Goal: Task Accomplishment & Management: Manage account settings

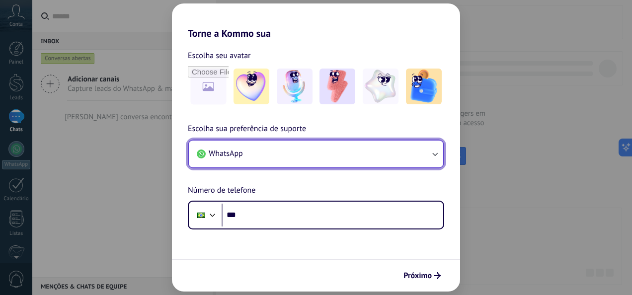
click at [440, 156] on button "WhatsApp" at bounding box center [316, 154] width 254 height 27
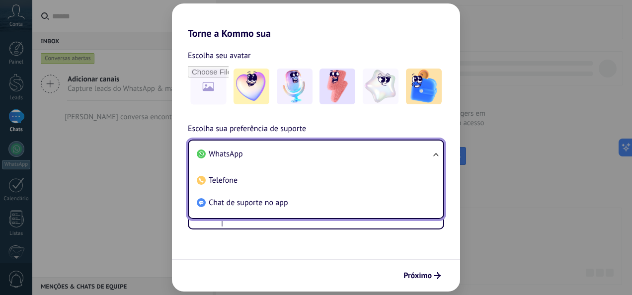
click at [440, 156] on ul "WhatsApp Telefone Chat de suporte no app" at bounding box center [316, 179] width 256 height 79
click at [435, 157] on ul "WhatsApp Telefone Chat de suporte no app" at bounding box center [316, 179] width 256 height 79
click at [434, 154] on ul "WhatsApp Telefone Chat de suporte no app" at bounding box center [316, 179] width 256 height 79
click at [238, 152] on span "WhatsApp" at bounding box center [226, 154] width 34 height 10
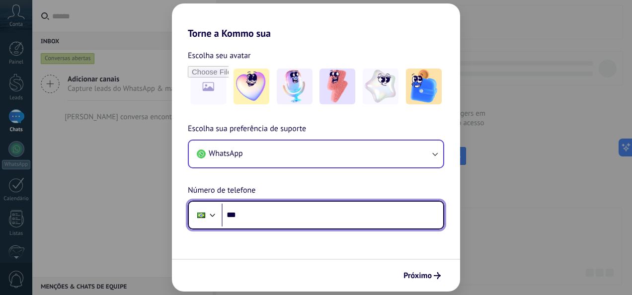
click at [271, 215] on input "***" at bounding box center [333, 215] width 222 height 23
type input "**********"
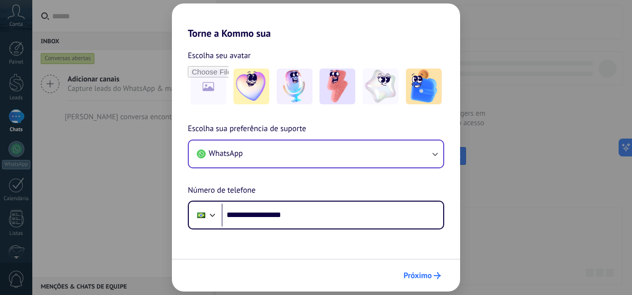
click at [428, 275] on span "Próximo" at bounding box center [417, 275] width 28 height 7
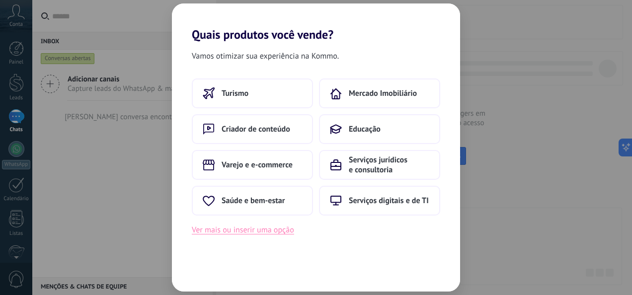
click at [264, 231] on button "Ver mais ou inserir uma opção" at bounding box center [243, 230] width 102 height 13
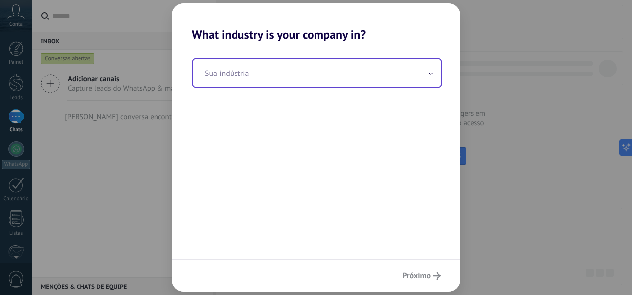
click at [430, 74] on icon at bounding box center [431, 74] width 4 height 2
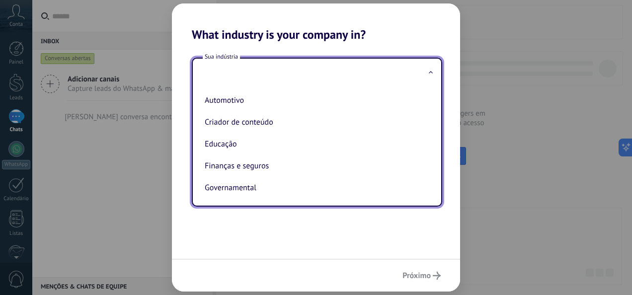
click at [430, 74] on span at bounding box center [430, 73] width 5 height 9
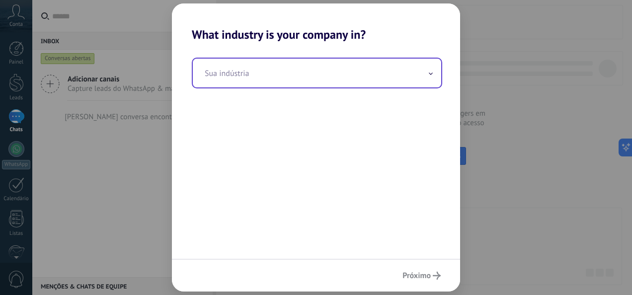
click at [430, 74] on icon at bounding box center [431, 74] width 4 height 2
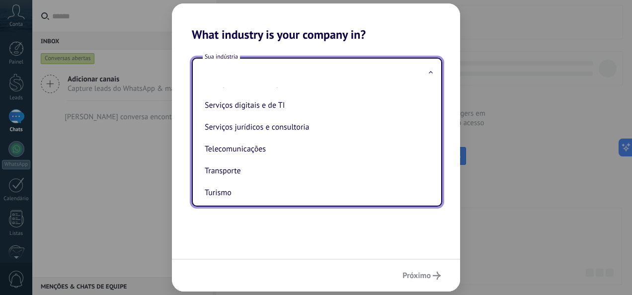
scroll to position [269, 0]
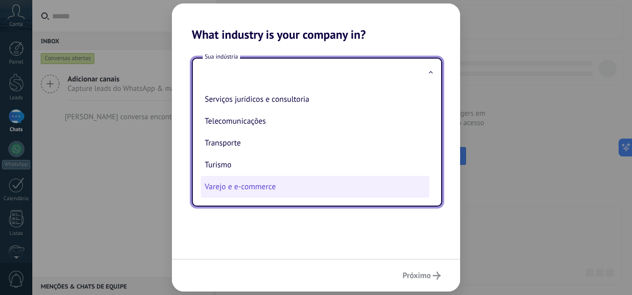
click at [347, 190] on li "Varejo e e-commerce" at bounding box center [315, 187] width 228 height 22
type input "**********"
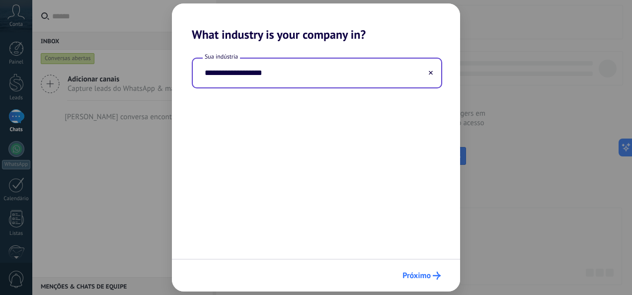
click at [426, 273] on span "Próximo" at bounding box center [416, 275] width 28 height 7
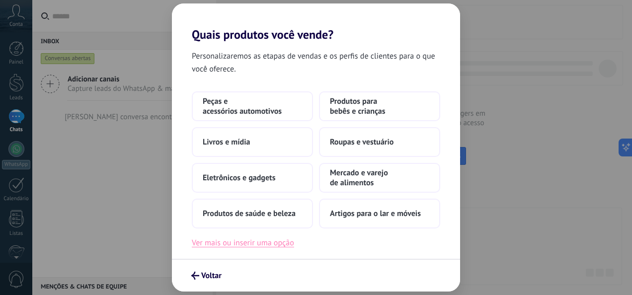
click at [268, 243] on button "Ver mais ou inserir uma opção" at bounding box center [243, 242] width 102 height 13
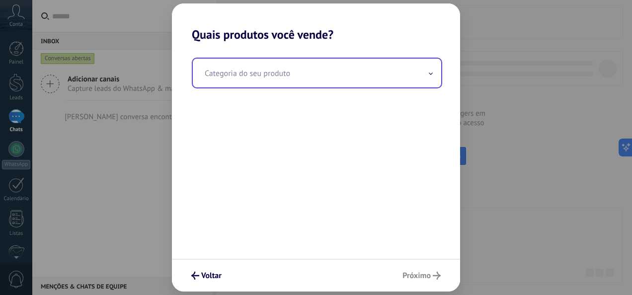
click at [389, 65] on input "text" at bounding box center [317, 73] width 248 height 29
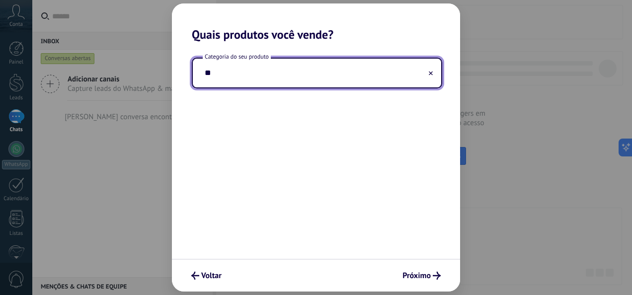
type input "*"
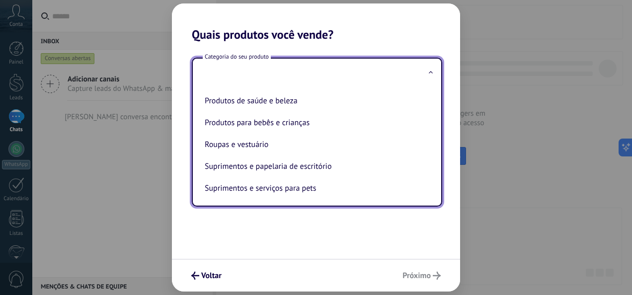
scroll to position [225, 0]
click at [210, 276] on span "Voltar" at bounding box center [211, 275] width 20 height 7
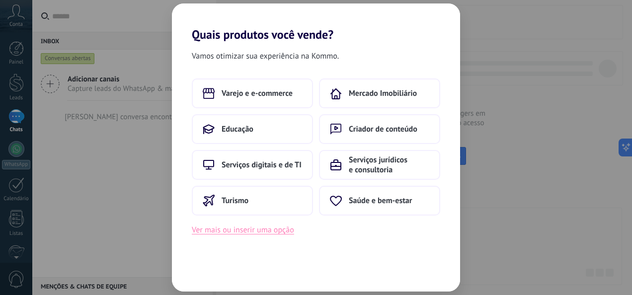
click at [244, 230] on button "Ver mais ou inserir uma opção" at bounding box center [243, 230] width 102 height 13
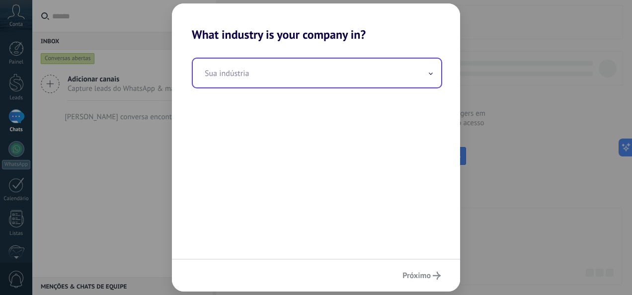
click at [429, 75] on icon at bounding box center [431, 74] width 4 height 2
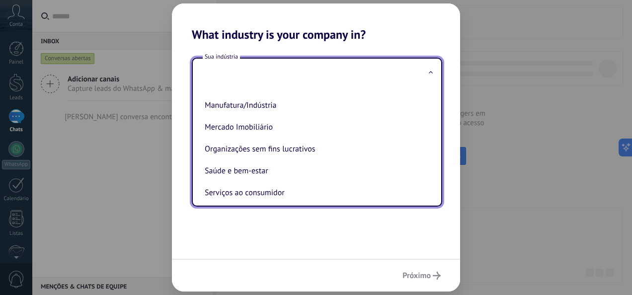
scroll to position [99, 0]
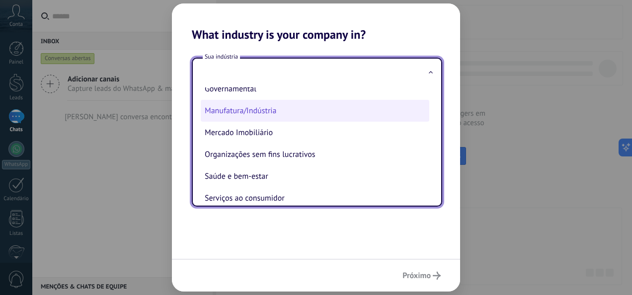
click at [342, 117] on li "Manufatura/Indústria" at bounding box center [315, 111] width 228 height 22
type input "**********"
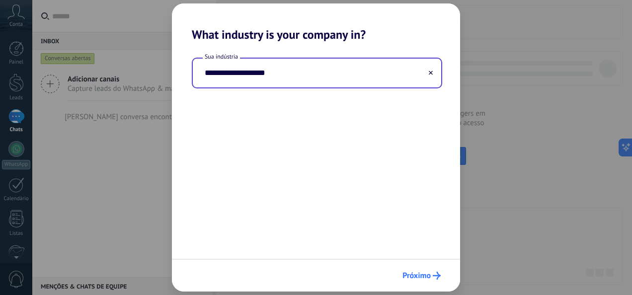
click at [416, 277] on span "Próximo" at bounding box center [416, 275] width 28 height 7
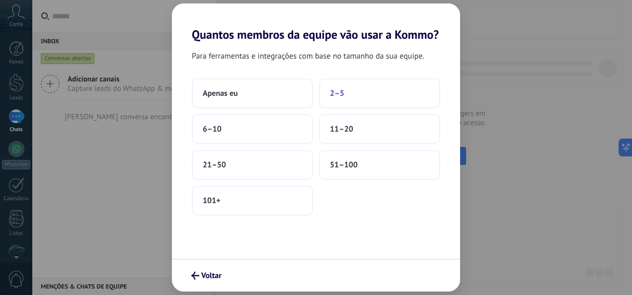
click at [347, 96] on button "2–5" at bounding box center [379, 93] width 121 height 30
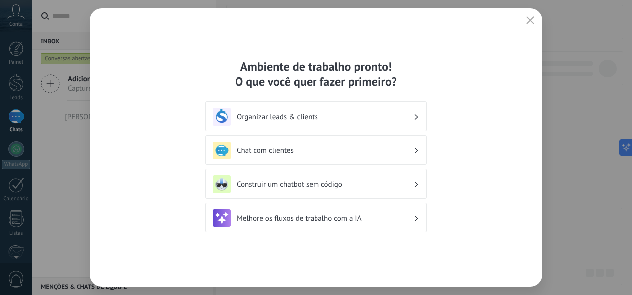
click at [413, 113] on div "Organizar leads & clients" at bounding box center [316, 117] width 207 height 18
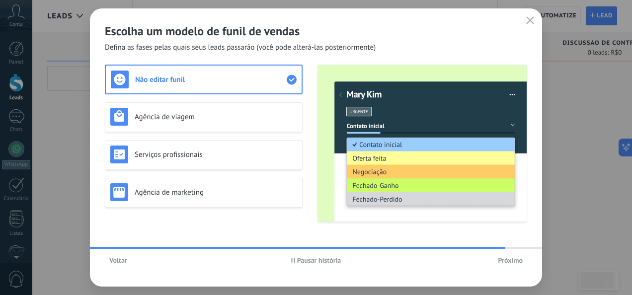
click at [306, 263] on span "Pausar história" at bounding box center [319, 260] width 44 height 7
click at [191, 123] on div "Agência de viagem" at bounding box center [203, 117] width 187 height 18
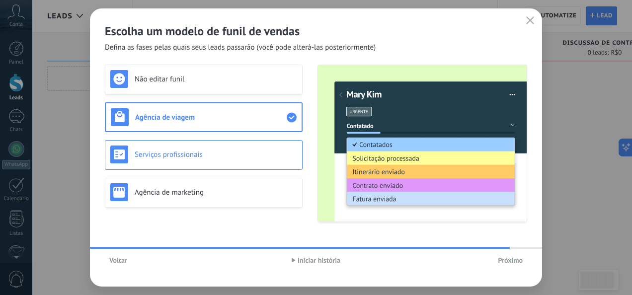
click at [177, 153] on h3 "Serviços profissionais" at bounding box center [216, 154] width 162 height 9
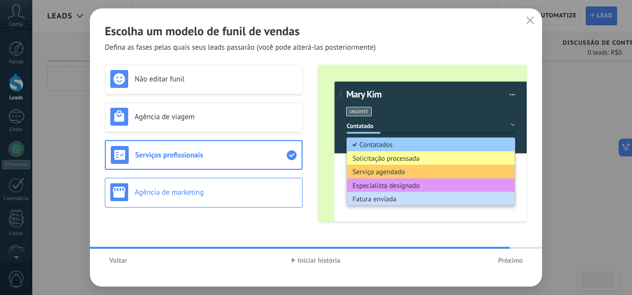
click at [194, 194] on h3 "Agência de marketing" at bounding box center [216, 192] width 162 height 9
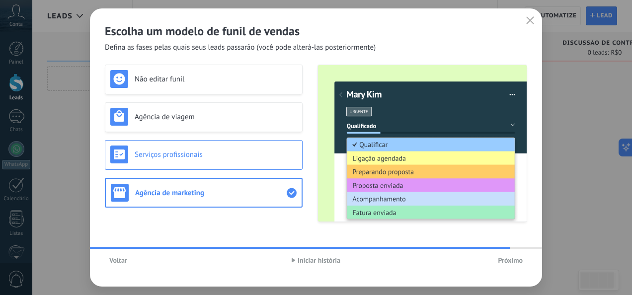
click at [187, 154] on h3 "Serviços profissionais" at bounding box center [216, 154] width 162 height 9
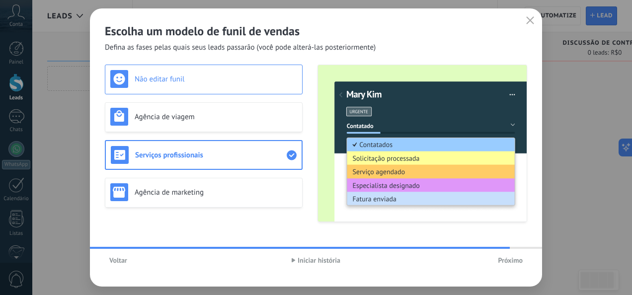
click at [175, 80] on h3 "Não editar funil" at bounding box center [216, 79] width 162 height 9
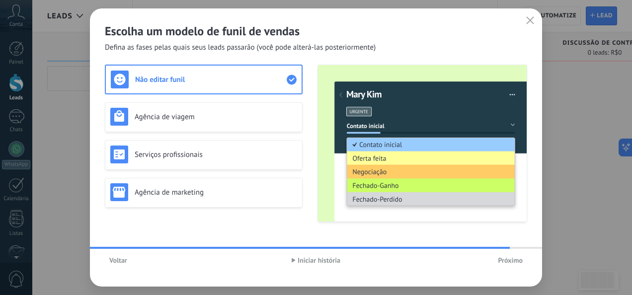
click at [300, 261] on span "Iniciar história" at bounding box center [319, 260] width 43 height 7
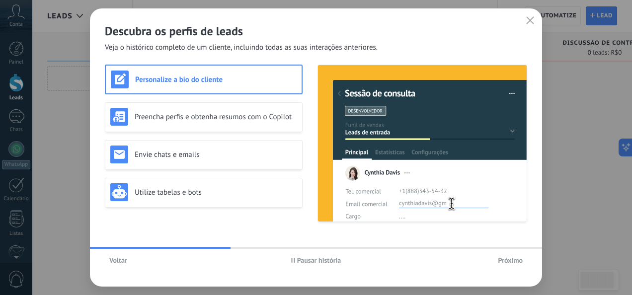
click at [300, 261] on span "Pausar história" at bounding box center [319, 260] width 44 height 7
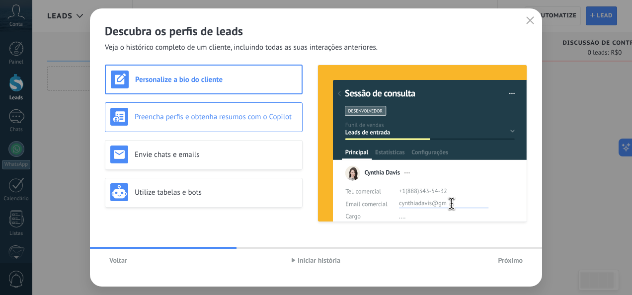
click at [217, 120] on h3 "Preencha perfis e obtenha resumos com o Copilot" at bounding box center [216, 116] width 162 height 9
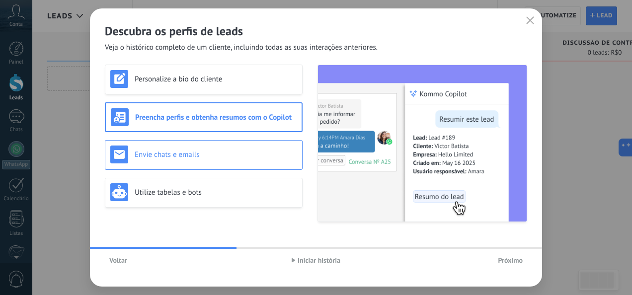
click at [198, 153] on h3 "Envie chats e emails" at bounding box center [216, 154] width 162 height 9
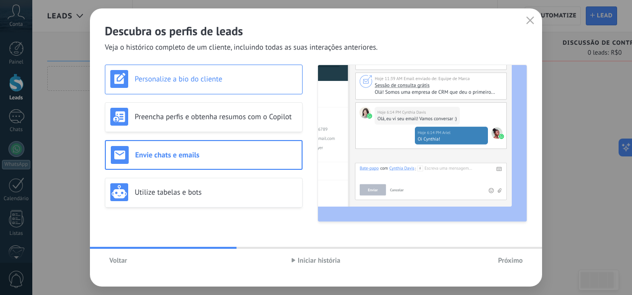
click at [191, 79] on h3 "Personalize a bio do cliente" at bounding box center [216, 79] width 162 height 9
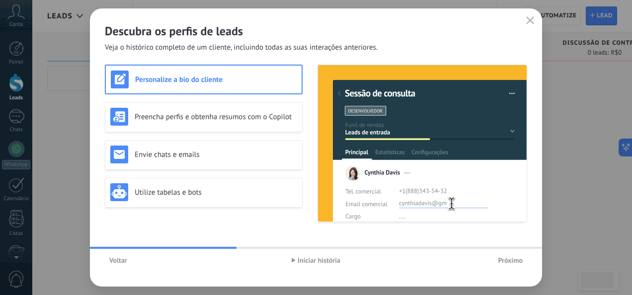
click at [313, 261] on span "Iniciar história" at bounding box center [319, 260] width 43 height 7
click at [313, 261] on span "Pausar história" at bounding box center [319, 260] width 44 height 7
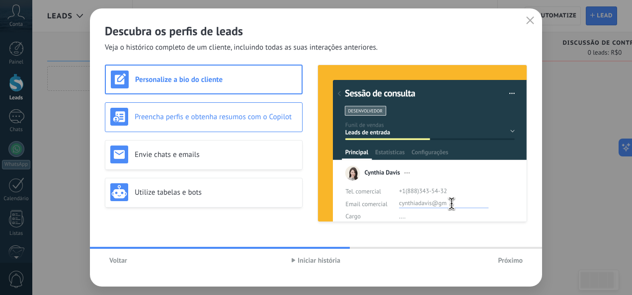
click at [210, 123] on div "Preencha perfis e obtenha resumos com o Copilot" at bounding box center [203, 117] width 187 height 18
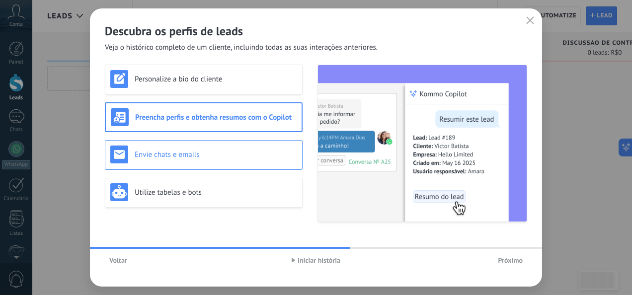
click at [193, 158] on h3 "Envie chats e emails" at bounding box center [216, 154] width 162 height 9
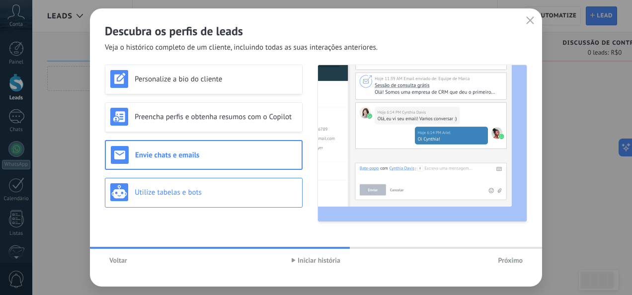
click at [197, 188] on h3 "Utilize tabelas e bots" at bounding box center [216, 192] width 162 height 9
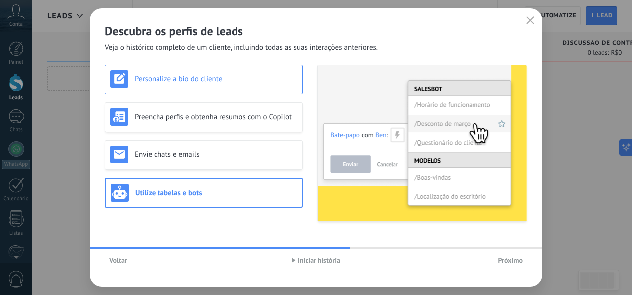
click at [215, 83] on h3 "Personalize a bio do cliente" at bounding box center [216, 79] width 162 height 9
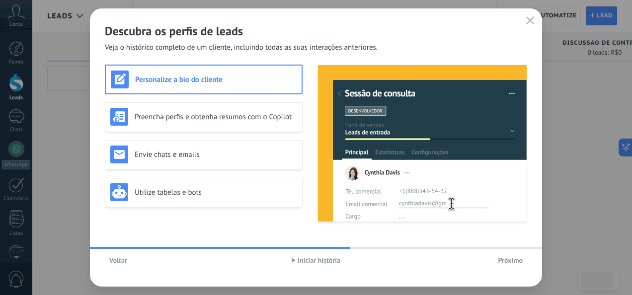
click at [318, 260] on span "Iniciar história" at bounding box center [319, 260] width 43 height 7
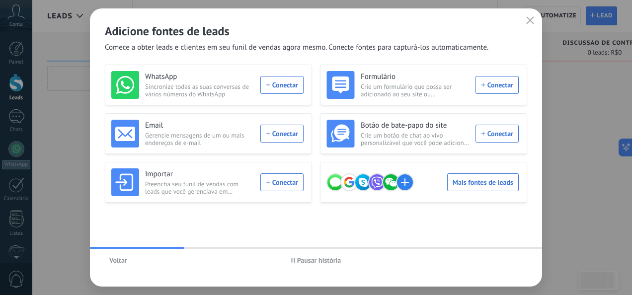
click at [318, 260] on span "Pausar história" at bounding box center [319, 260] width 44 height 7
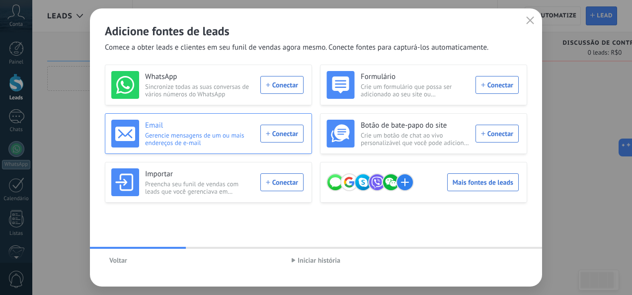
click at [222, 144] on span "Gerencie mensagens de um ou mais endereços de e-mail" at bounding box center [199, 139] width 109 height 15
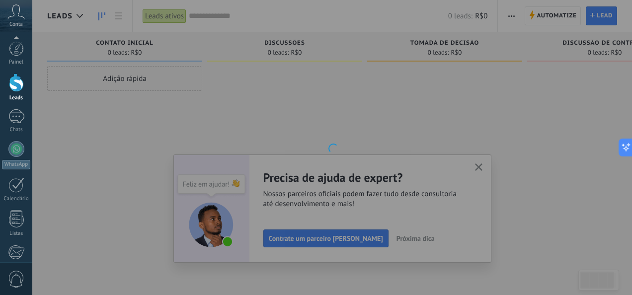
scroll to position [117, 0]
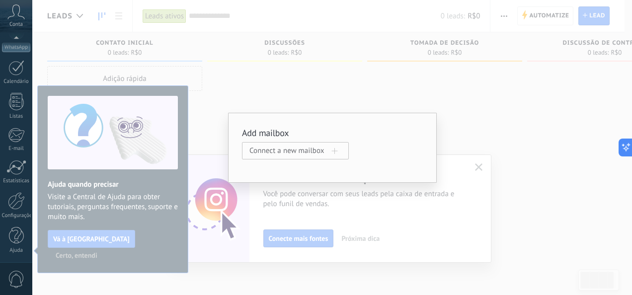
click at [333, 153] on span at bounding box center [335, 151] width 6 height 6
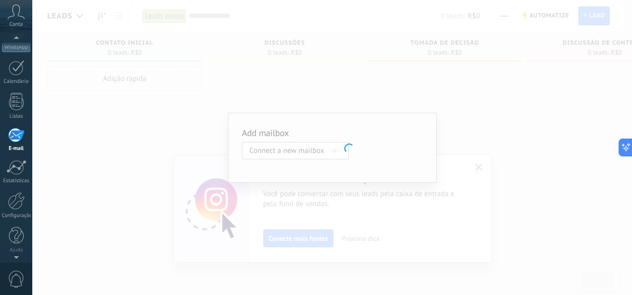
scroll to position [96, 0]
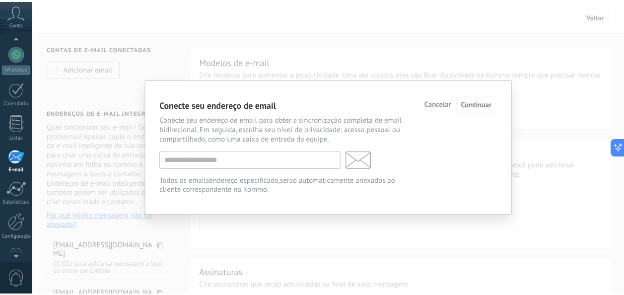
scroll to position [180, 0]
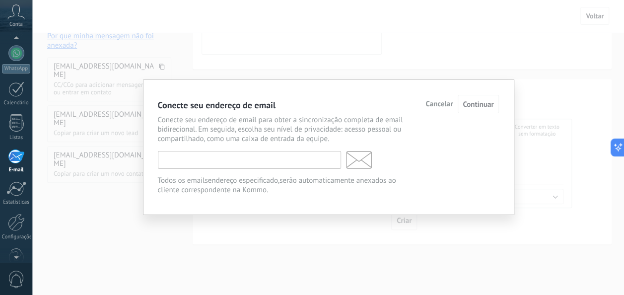
click at [312, 162] on input "text" at bounding box center [249, 160] width 183 height 18
type input "**********"
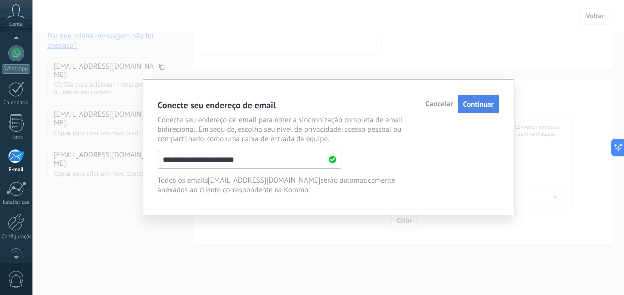
click at [473, 101] on span "Continuar" at bounding box center [478, 104] width 31 height 9
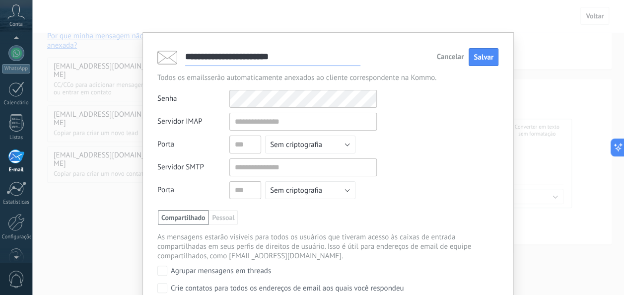
click at [459, 61] on span "Cancelar" at bounding box center [450, 57] width 27 height 7
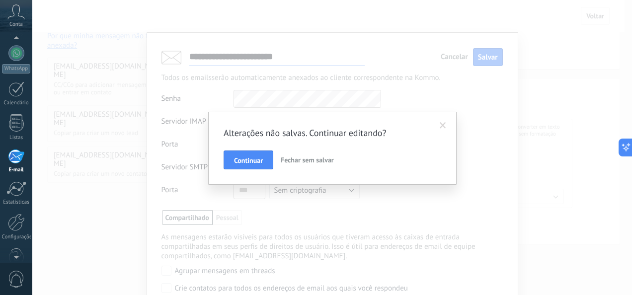
click at [315, 158] on span "Fechar sem salvar" at bounding box center [307, 159] width 53 height 9
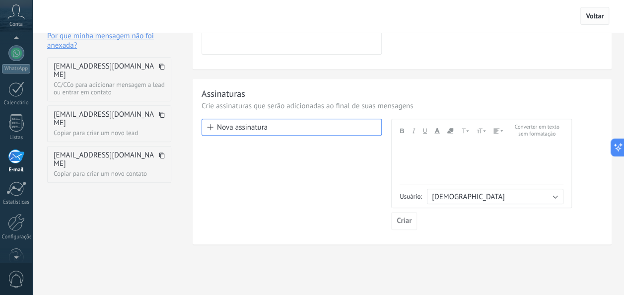
click at [587, 17] on span "Voltar" at bounding box center [595, 15] width 18 height 9
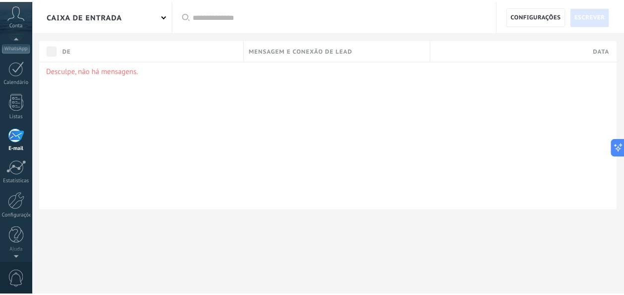
scroll to position [96, 0]
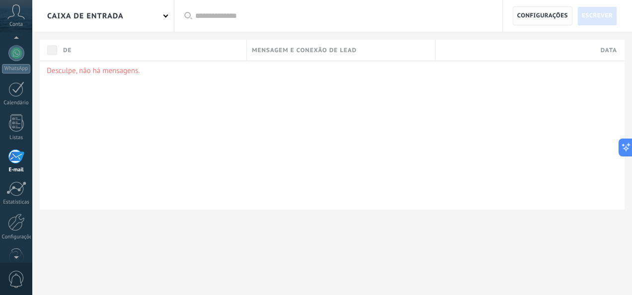
click at [547, 18] on span "Configurações" at bounding box center [542, 16] width 51 height 18
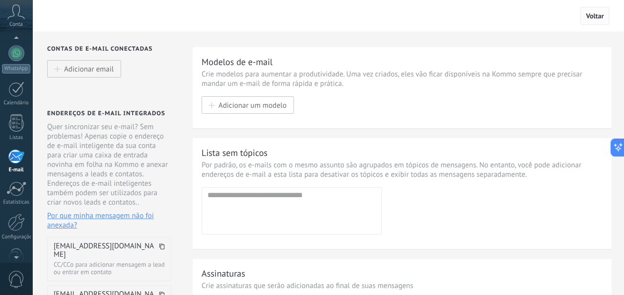
click at [593, 15] on span "Voltar" at bounding box center [595, 15] width 18 height 9
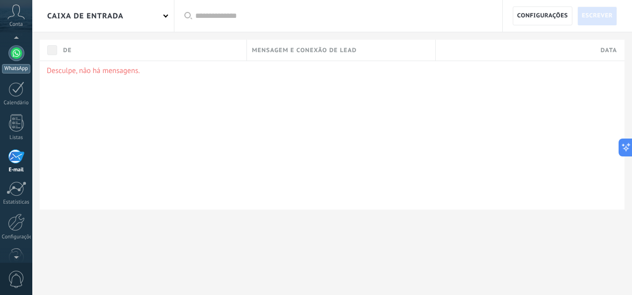
click at [20, 55] on div at bounding box center [16, 53] width 16 height 16
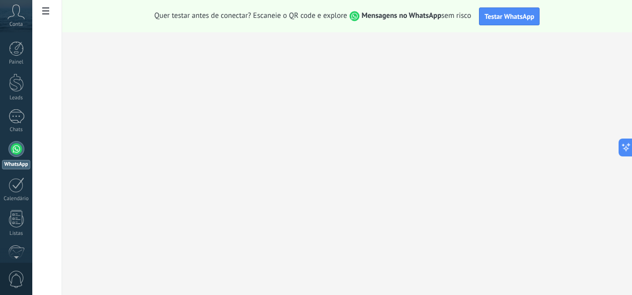
click at [16, 12] on icon at bounding box center [15, 11] width 17 height 15
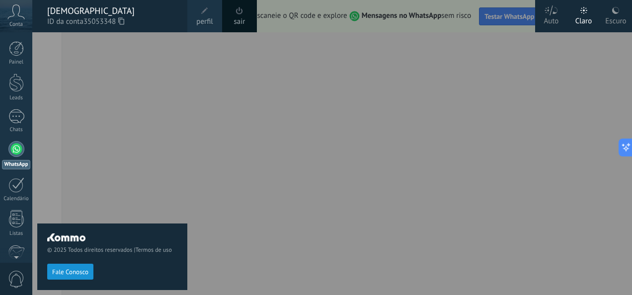
click at [610, 22] on div "Escuro" at bounding box center [615, 19] width 21 height 26
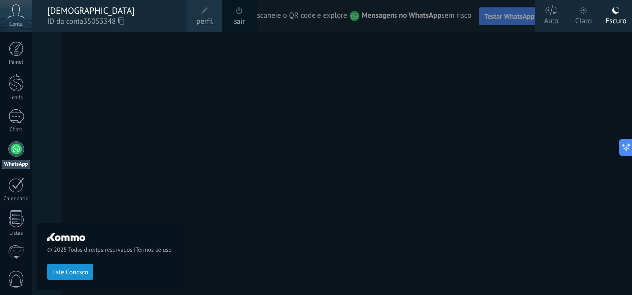
click at [580, 19] on div "Claro" at bounding box center [583, 19] width 17 height 26
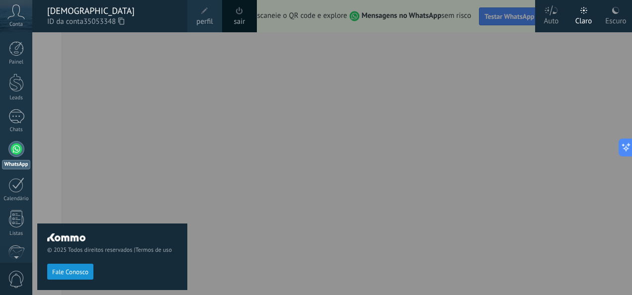
click at [236, 16] on span at bounding box center [239, 10] width 11 height 11
